Goal: Browse casually: Explore the website without a specific task or goal

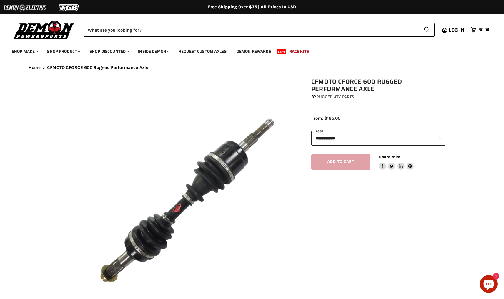
select select "******"
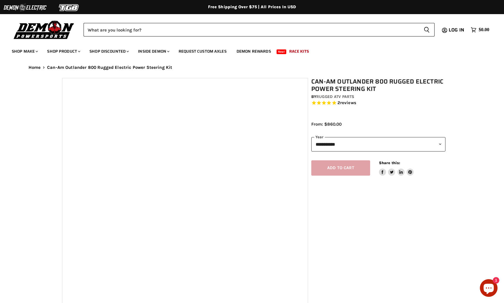
select select "******"
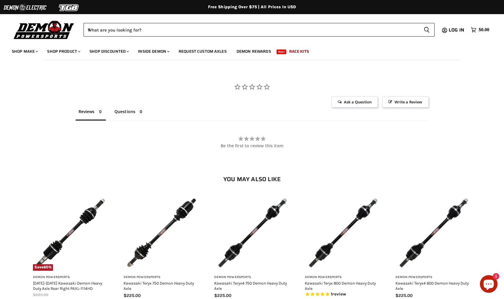
scroll to position [486, 0]
